Goal: Information Seeking & Learning: Learn about a topic

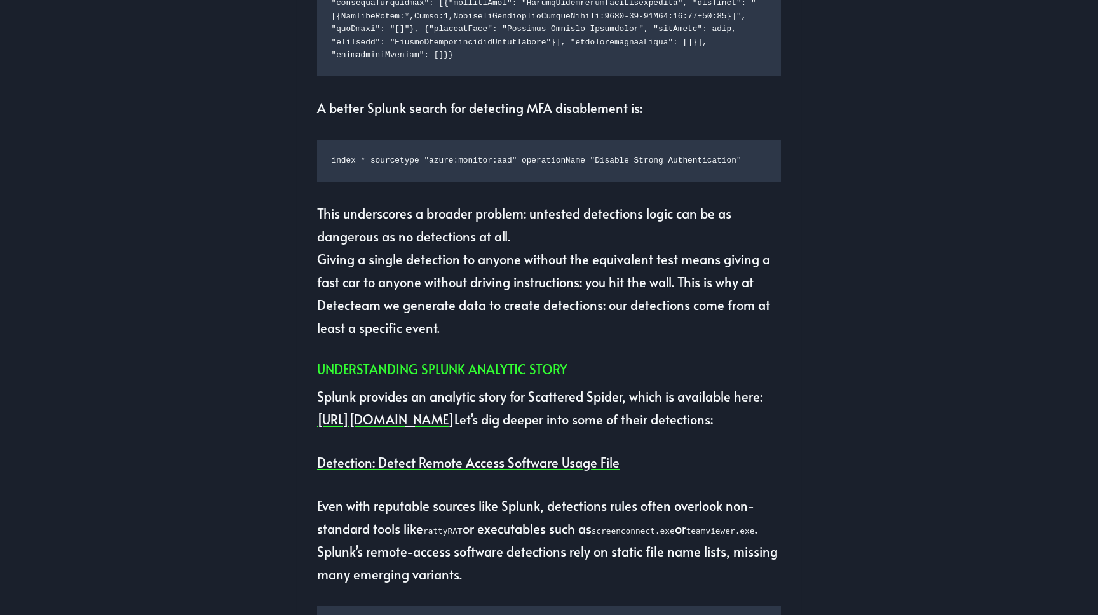
scroll to position [1994, 0]
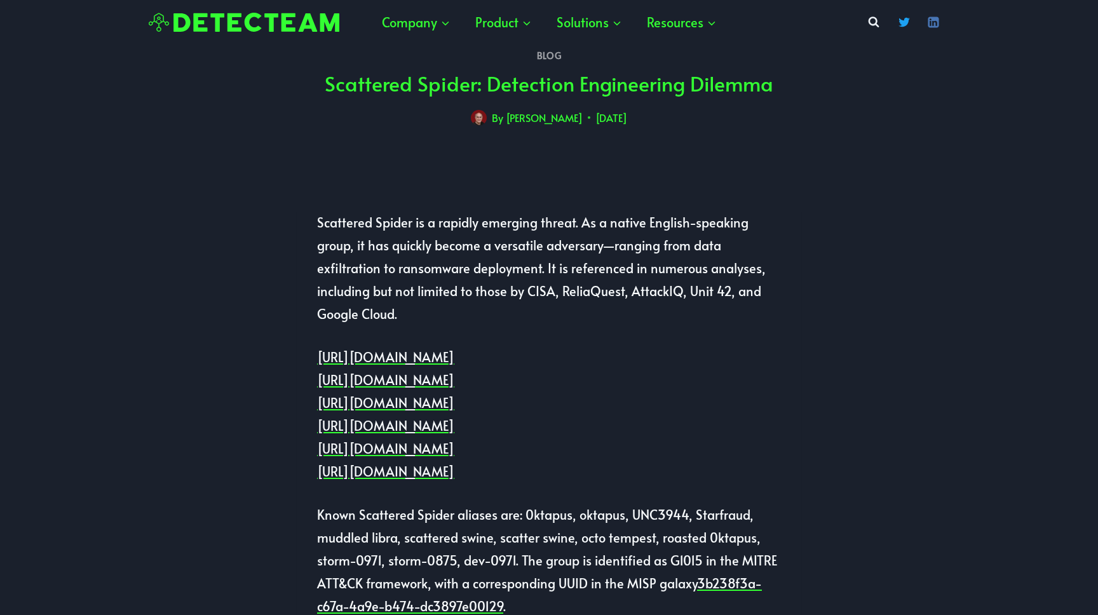
scroll to position [1148, 0]
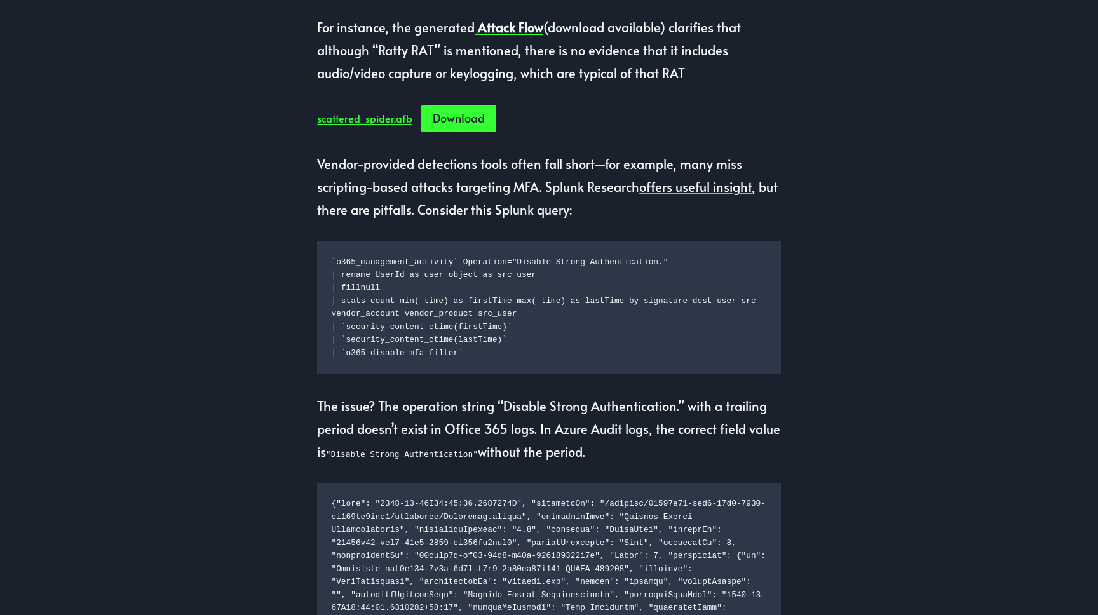
click at [615, 132] on div "scattered_spider.afb Download" at bounding box center [549, 118] width 464 height 27
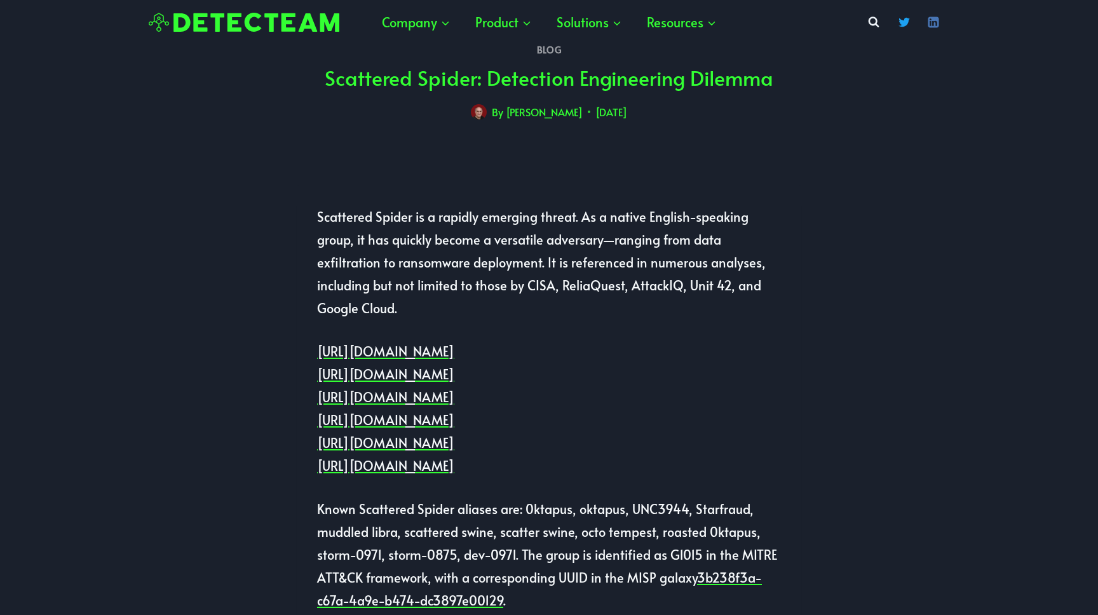
scroll to position [0, 0]
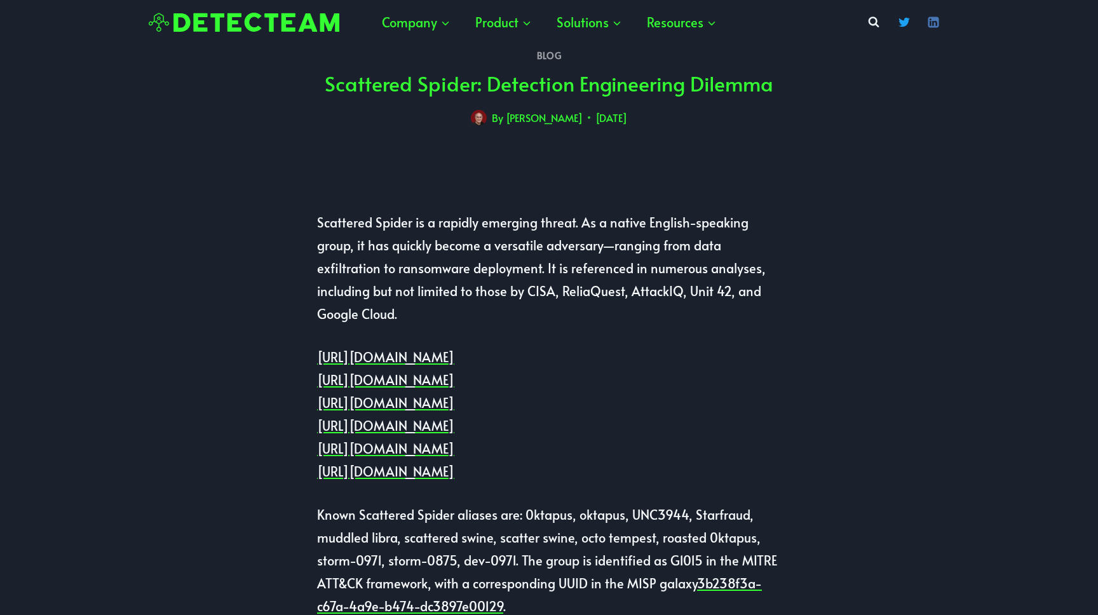
click at [237, 23] on img at bounding box center [244, 23] width 191 height 20
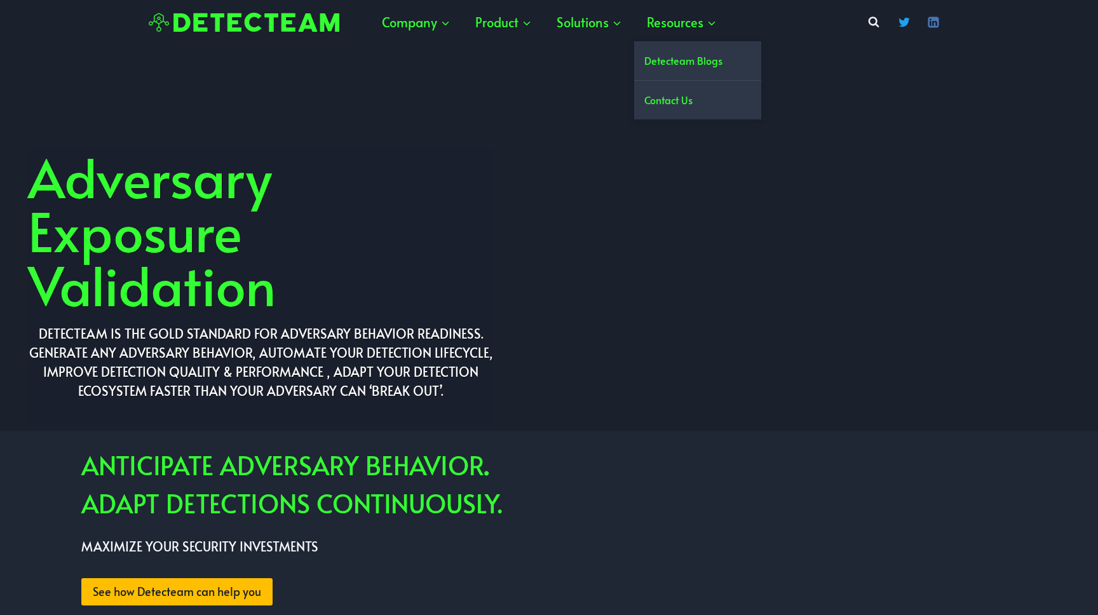
click at [674, 63] on link "Detecteam Blogs" at bounding box center [697, 60] width 127 height 39
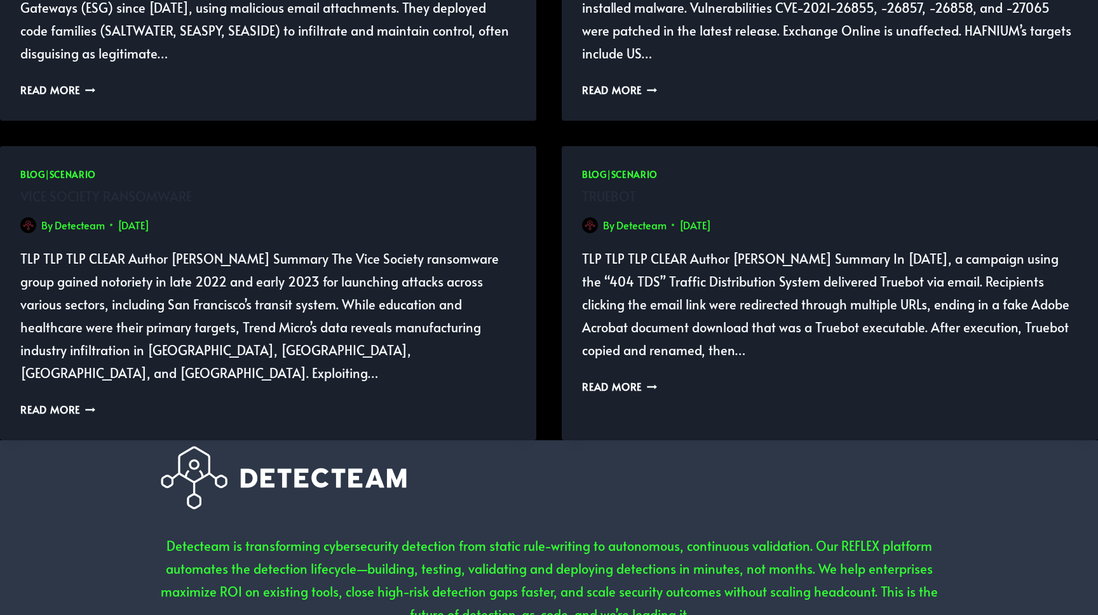
scroll to position [3051, 0]
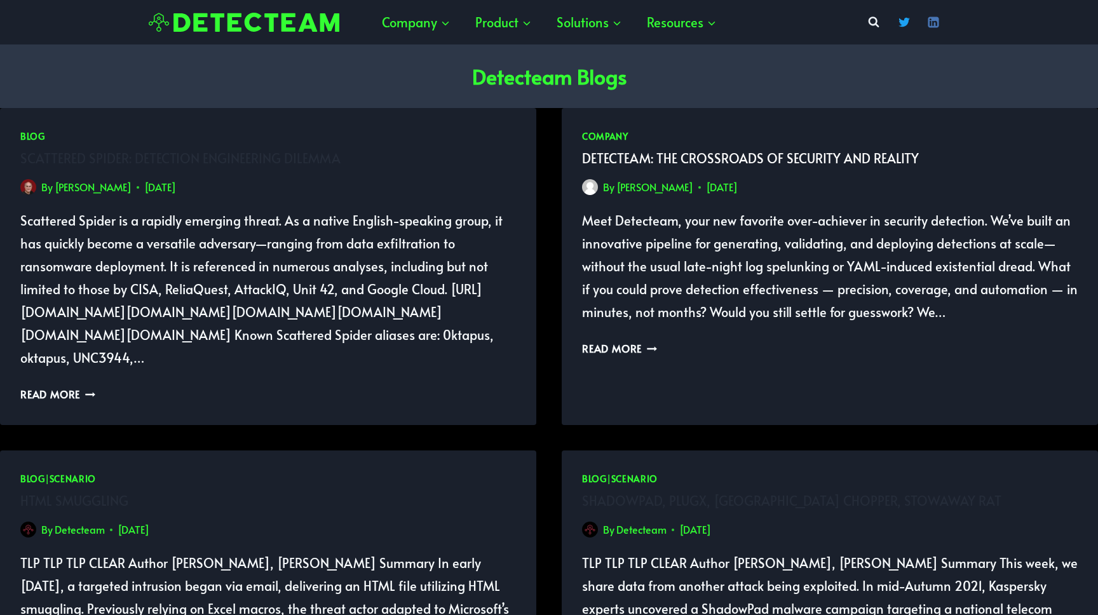
click at [623, 162] on link "Detecteam: The Crossroads of Security and Reality" at bounding box center [750, 158] width 337 height 18
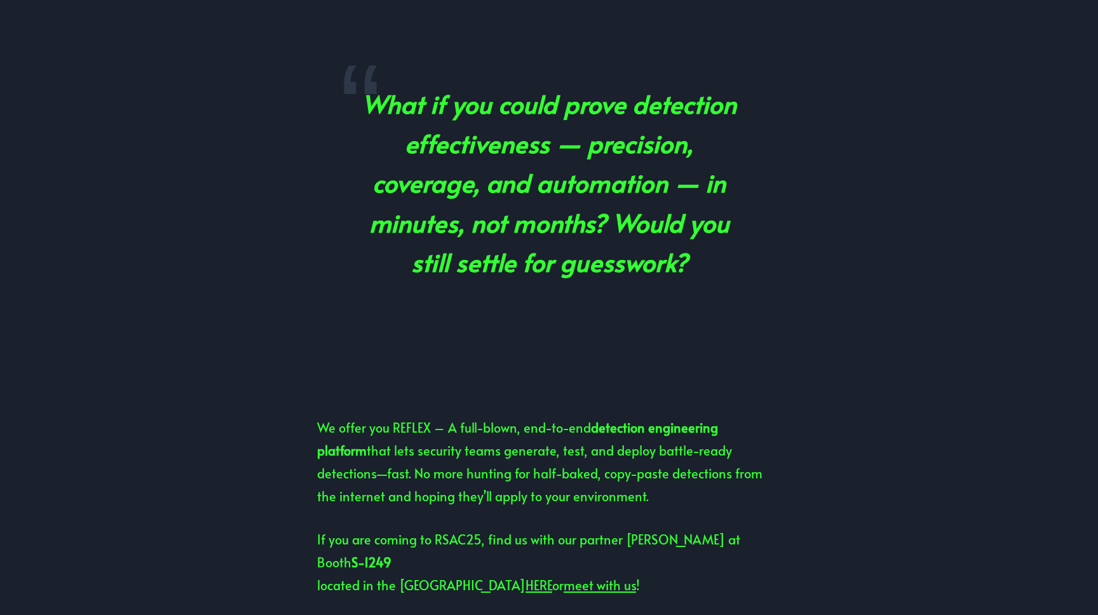
scroll to position [613, 0]
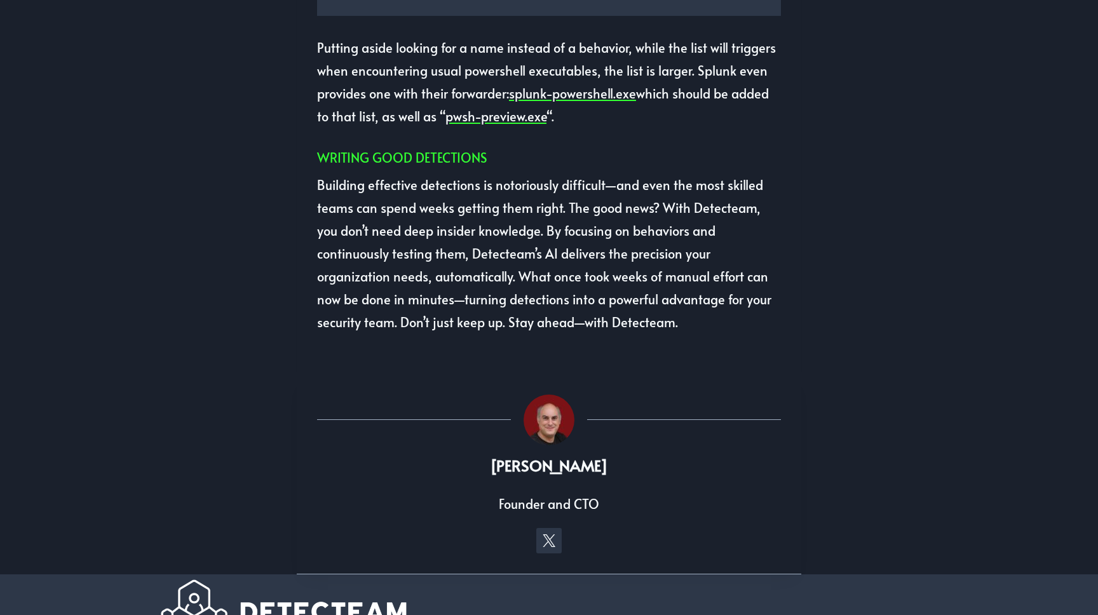
scroll to position [2885, 0]
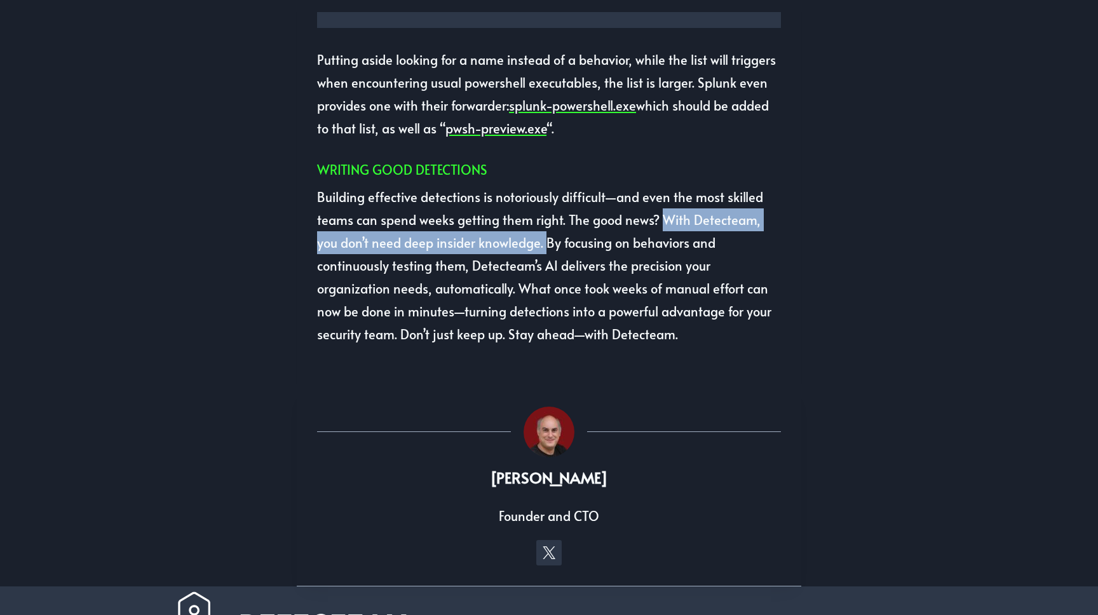
drag, startPoint x: 656, startPoint y: 289, endPoint x: 522, endPoint y: 315, distance: 136.1
click at [522, 315] on p "Building effective detections is notoriously difficult—and even the most skille…" at bounding box center [549, 266] width 464 height 160
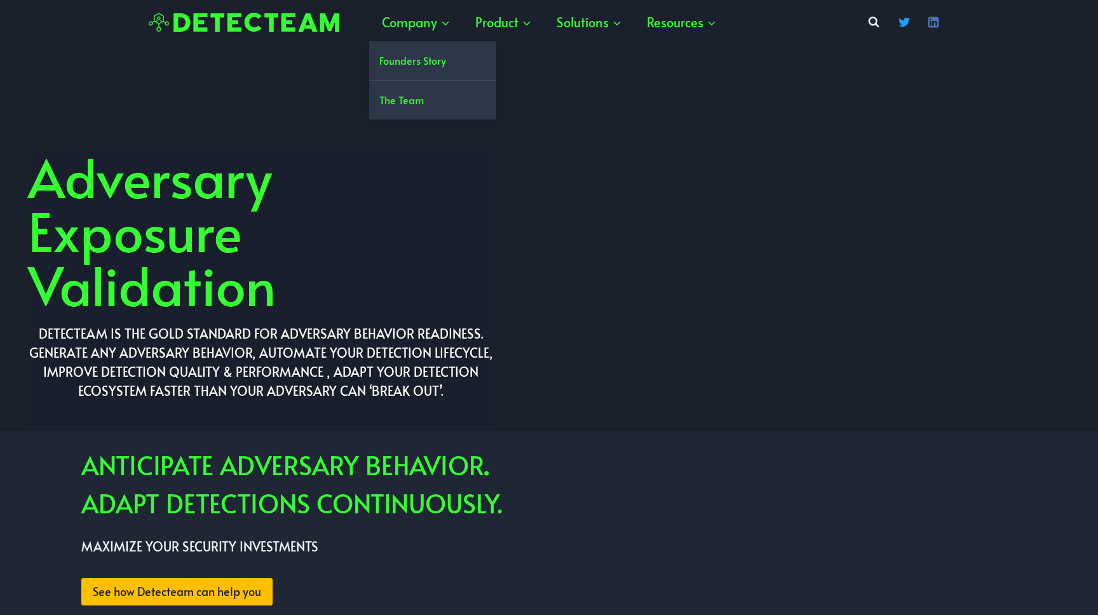
click at [423, 100] on link "The Team" at bounding box center [432, 100] width 127 height 39
